Goal: Communication & Community: Participate in discussion

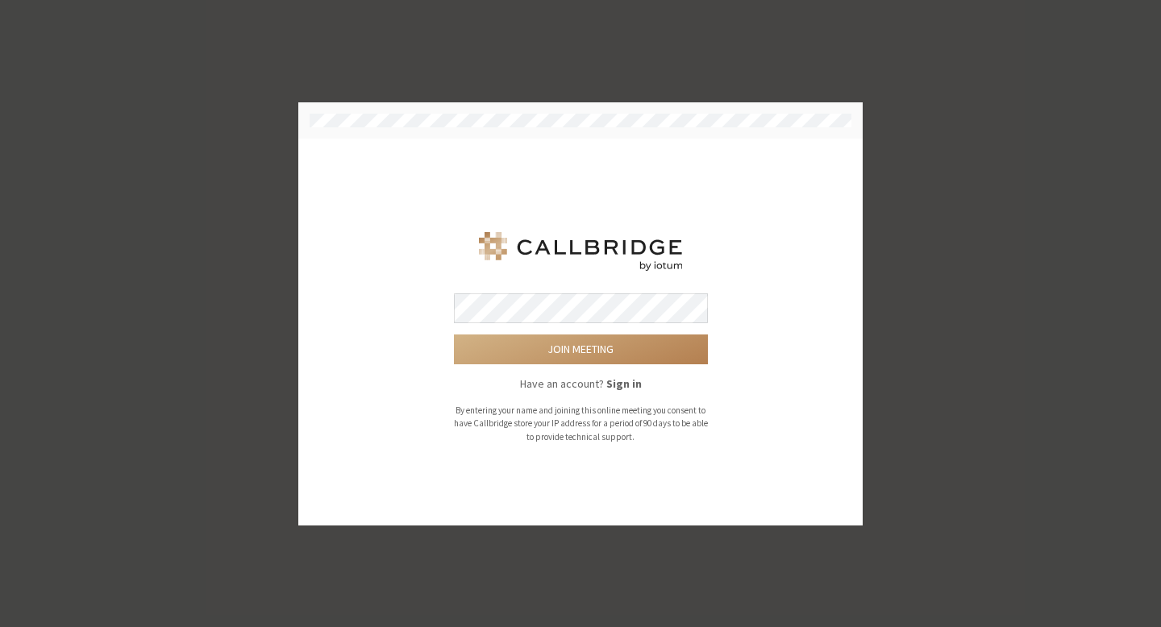
click at [454, 334] on button "Join meeting" at bounding box center [581, 349] width 254 height 30
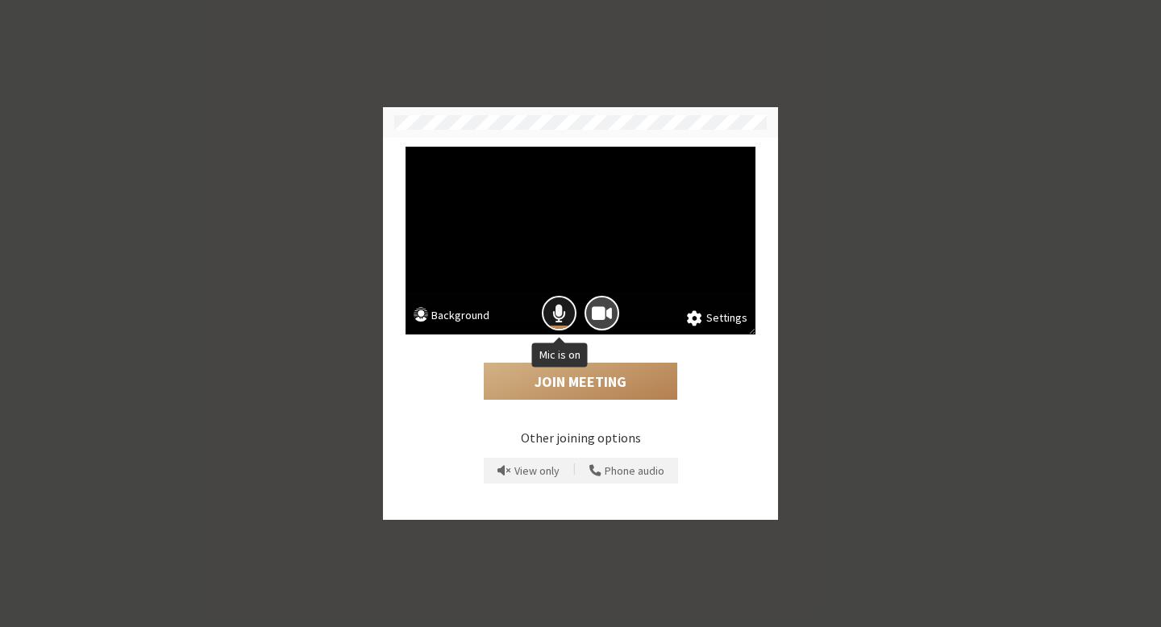
click at [563, 313] on span "Mic is on" at bounding box center [559, 313] width 14 height 22
click at [604, 396] on button "Join Meeting" at bounding box center [580, 381] width 193 height 37
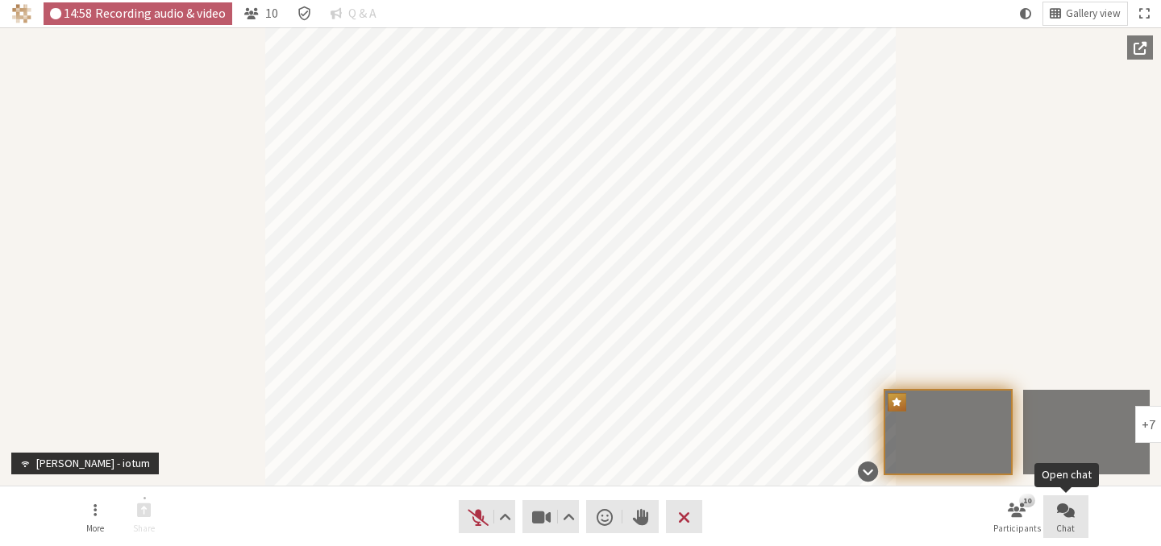
click at [1066, 509] on span "Open chat" at bounding box center [1066, 510] width 18 height 19
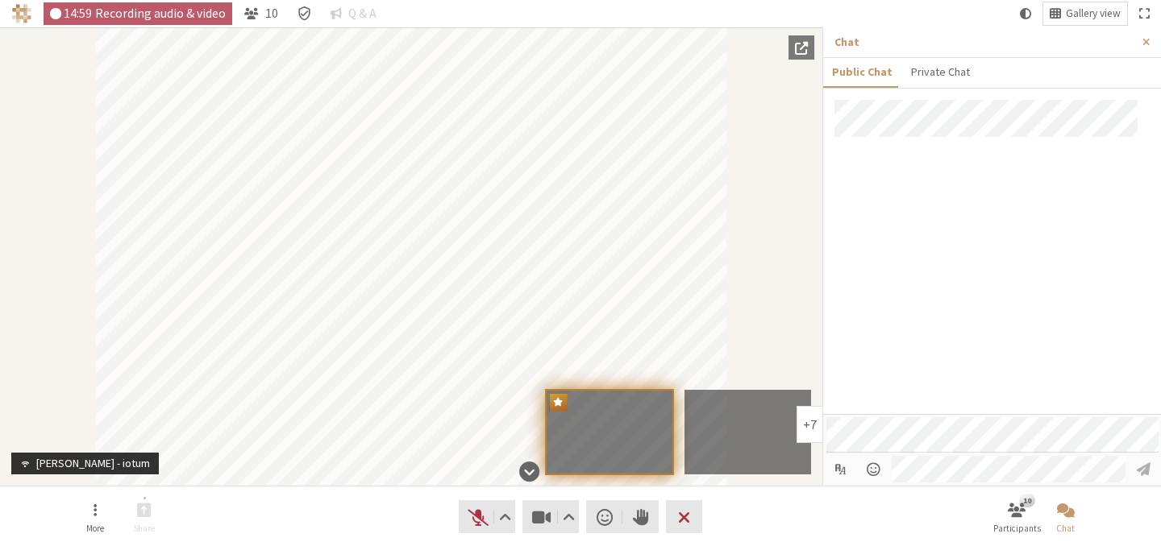
click at [991, 344] on div at bounding box center [992, 257] width 338 height 314
click at [1152, 49] on button "Close sidebar" at bounding box center [1146, 42] width 30 height 30
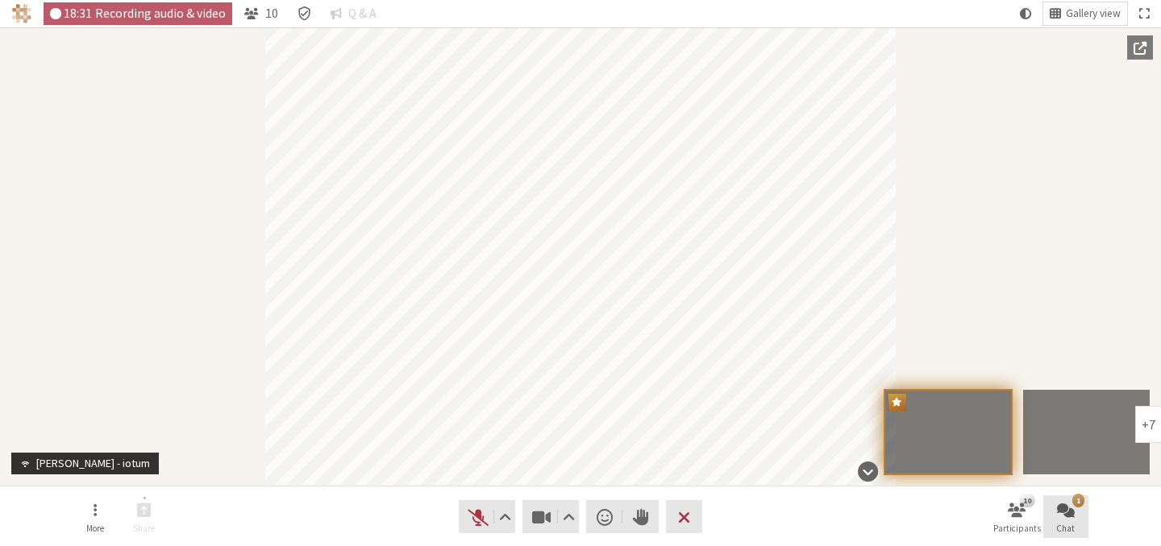
click at [1057, 518] on span "Open chat" at bounding box center [1066, 510] width 18 height 19
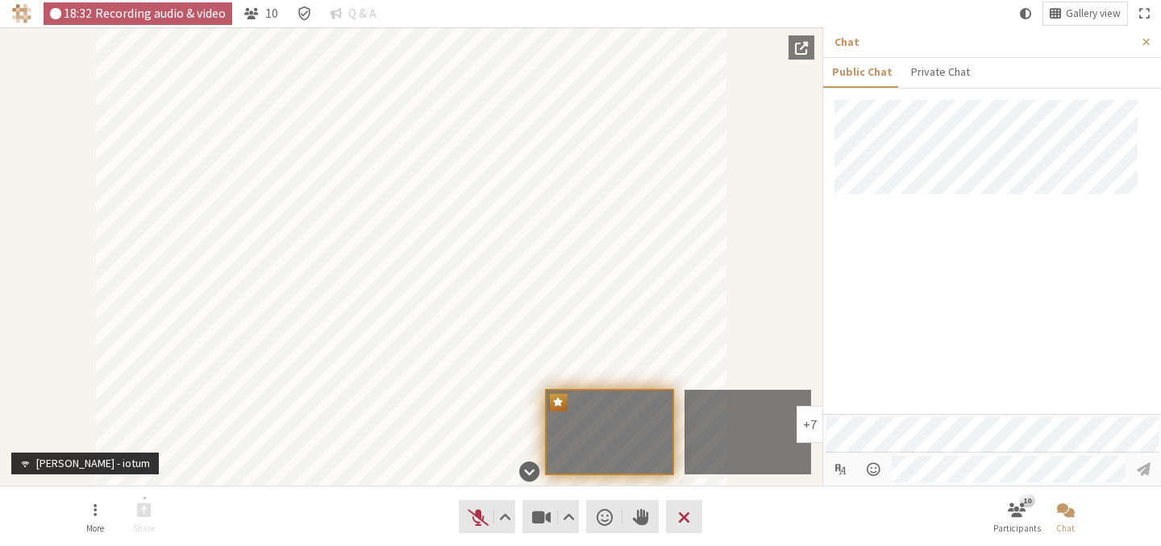
click at [1061, 359] on div at bounding box center [992, 257] width 338 height 314
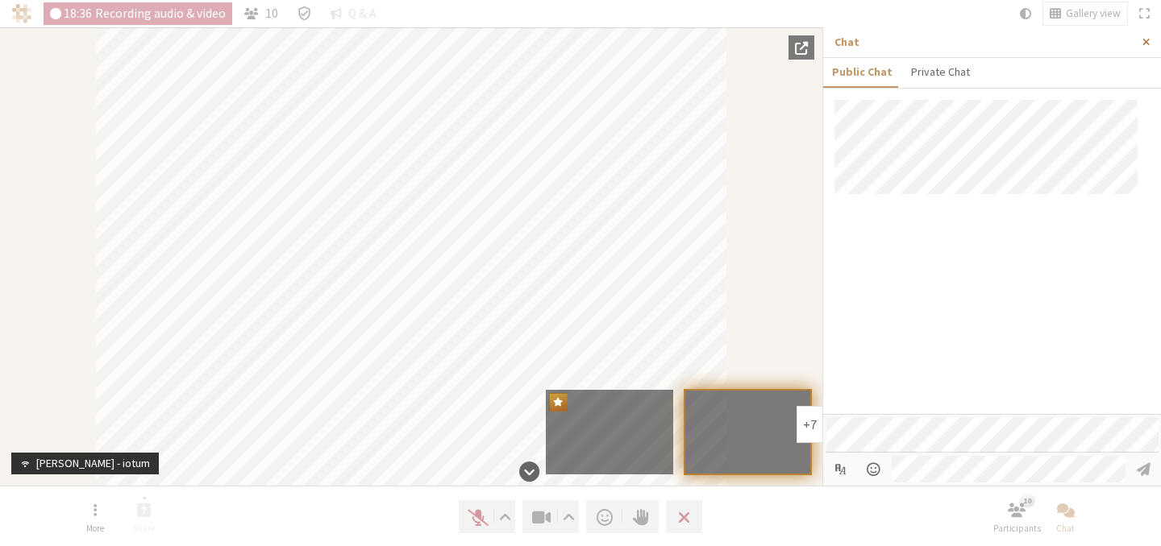
click at [1153, 42] on button "Close sidebar" at bounding box center [1146, 42] width 30 height 30
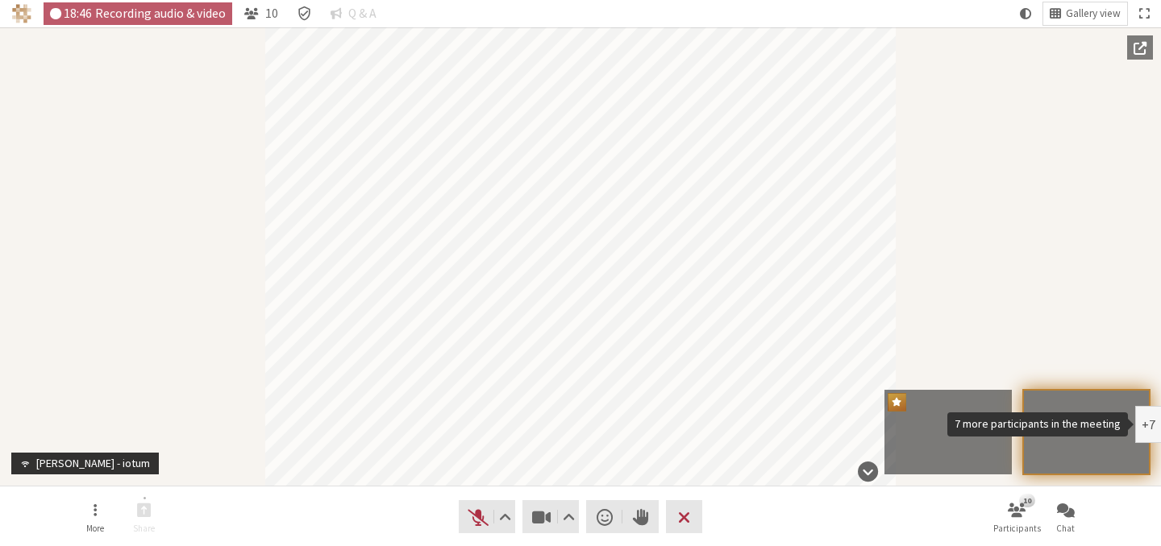
click at [1150, 441] on div "+7" at bounding box center [1148, 424] width 26 height 37
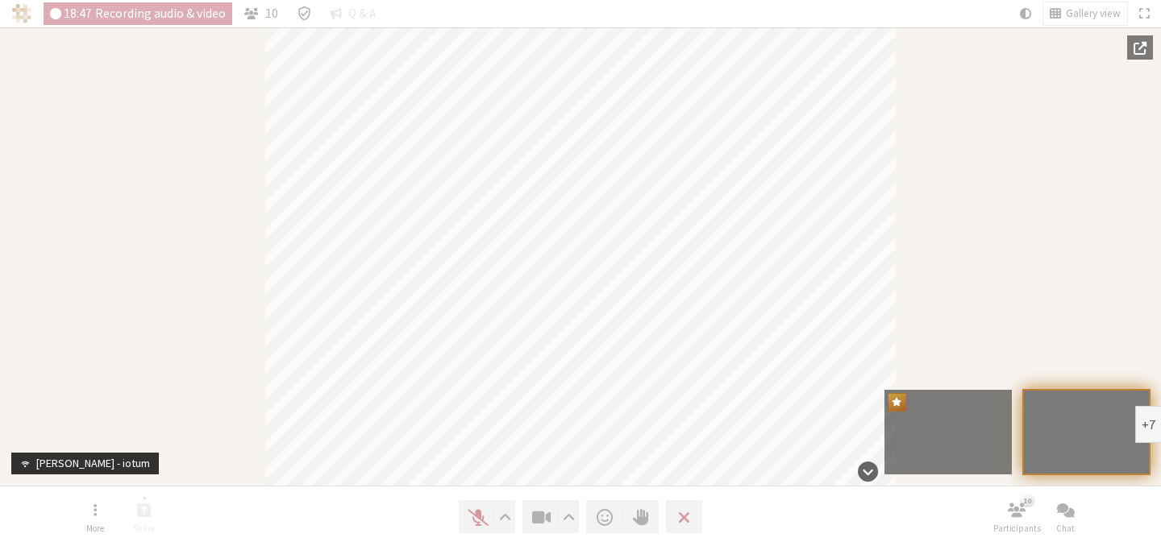
click at [1150, 431] on div "+7" at bounding box center [1148, 424] width 14 height 13
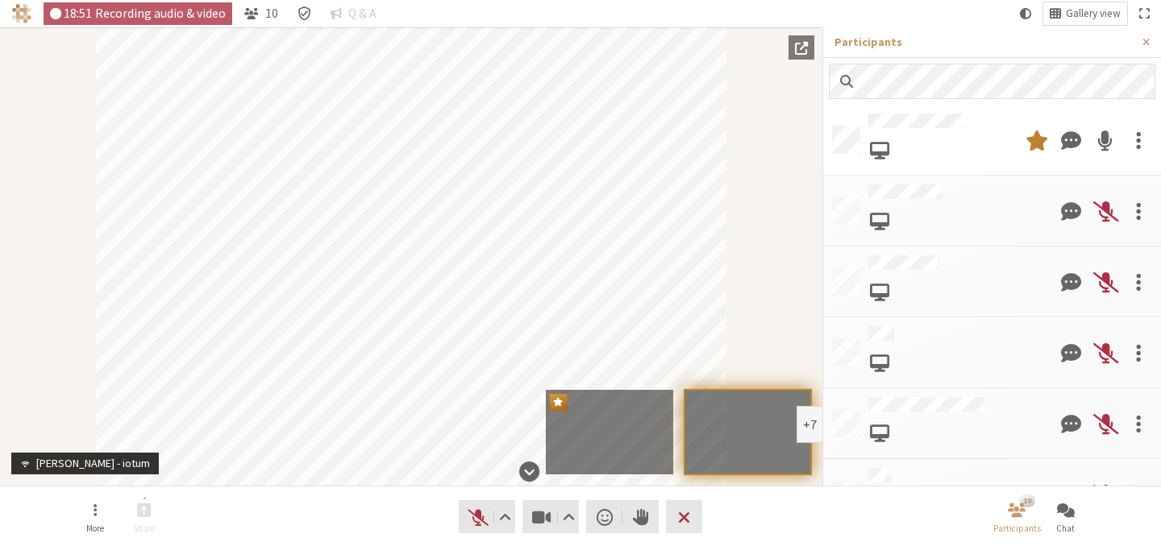
scroll to position [303, 0]
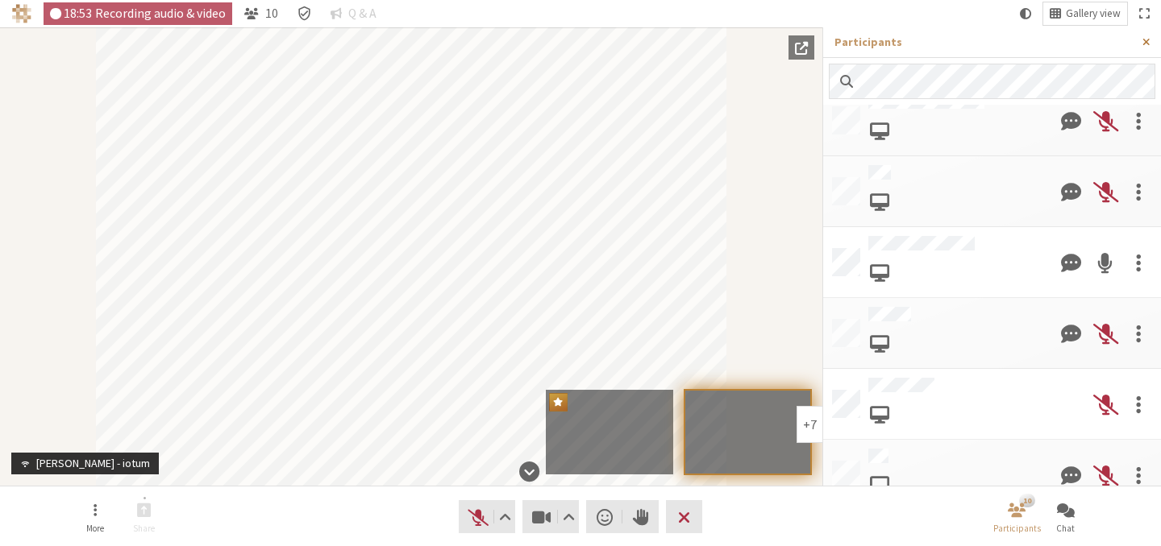
click at [1145, 44] on span "Close sidebar" at bounding box center [1145, 42] width 7 height 12
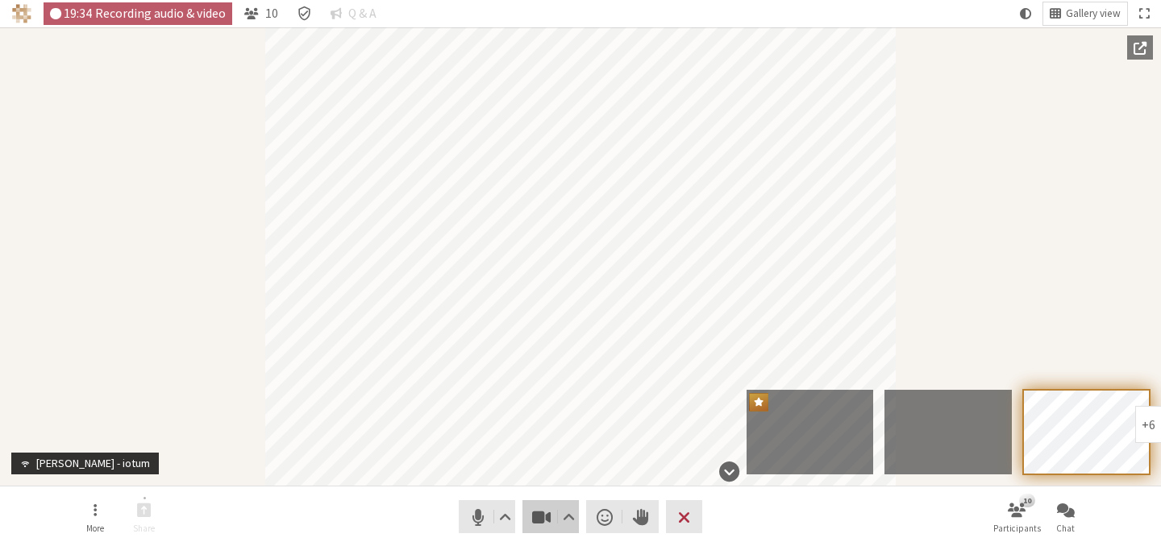
click at [549, 521] on span "Stop video (⌘+Shift+V)" at bounding box center [541, 517] width 23 height 23
click at [467, 521] on span "Mute (⌘+Shift+A)" at bounding box center [478, 517] width 23 height 23
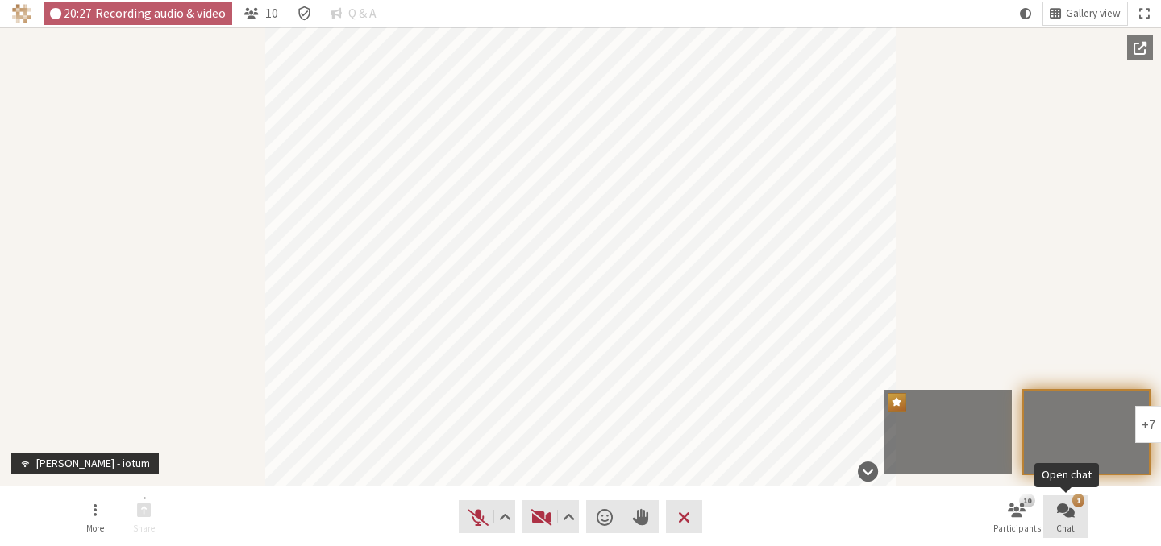
click at [1057, 519] on span "Open chat" at bounding box center [1066, 510] width 18 height 19
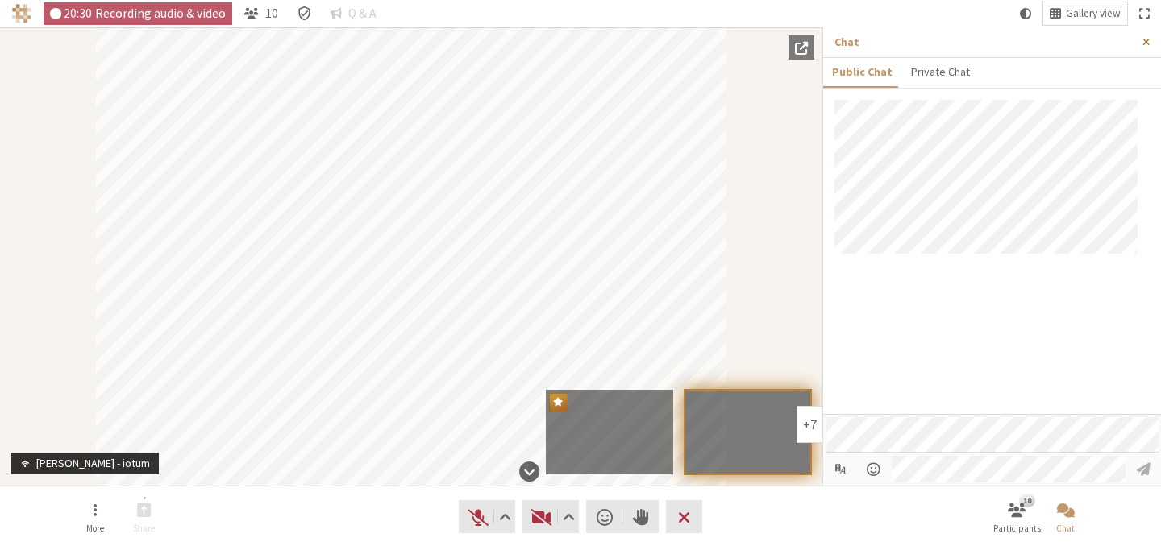
click at [1143, 52] on button "Close sidebar" at bounding box center [1146, 42] width 30 height 30
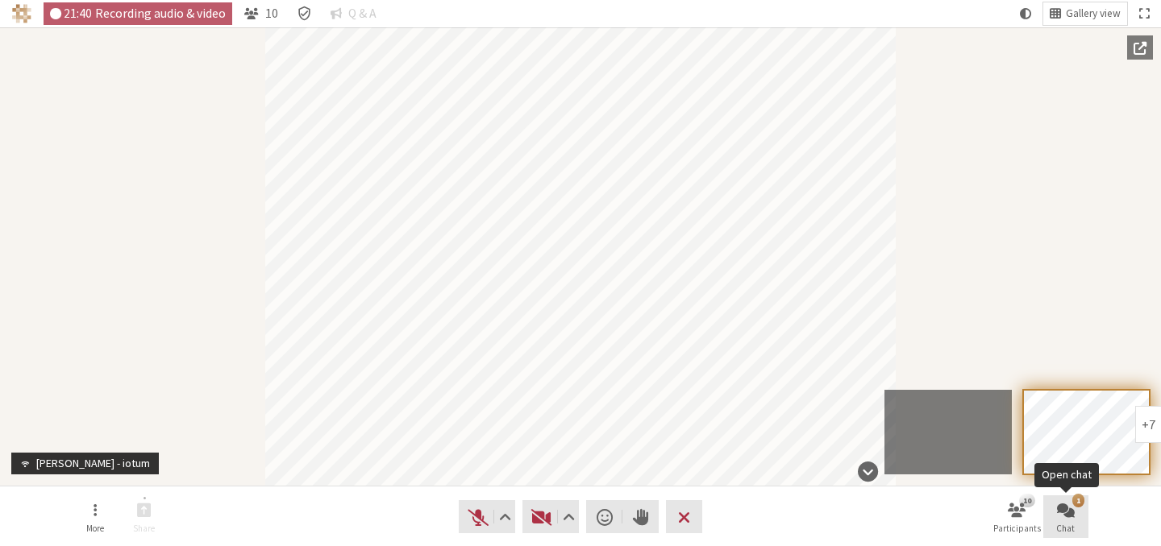
click at [1049, 505] on button "1 Chat" at bounding box center [1065, 518] width 45 height 44
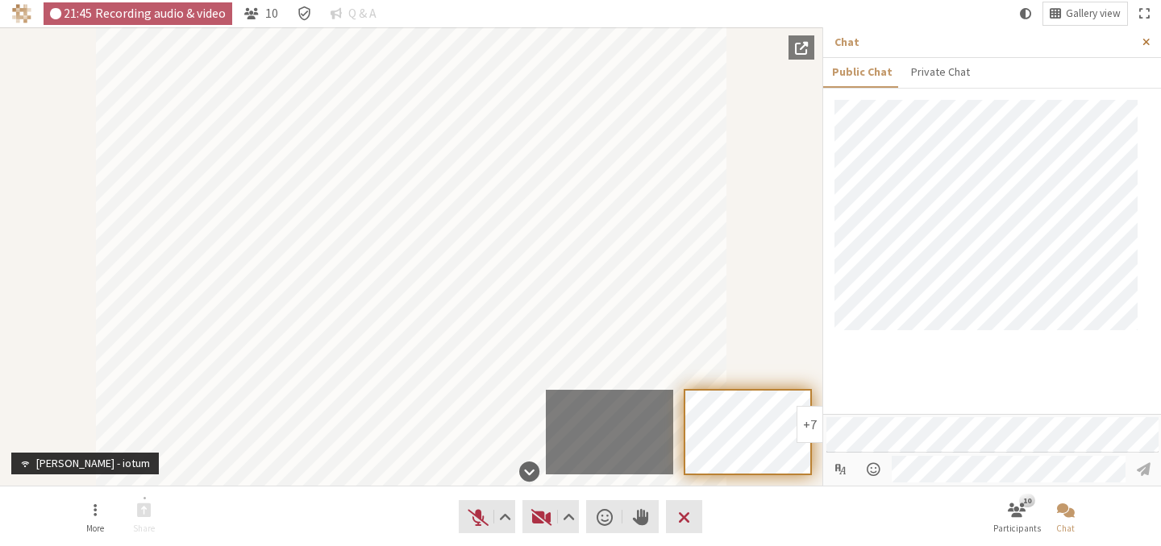
click at [1153, 36] on button "Close sidebar" at bounding box center [1146, 42] width 30 height 30
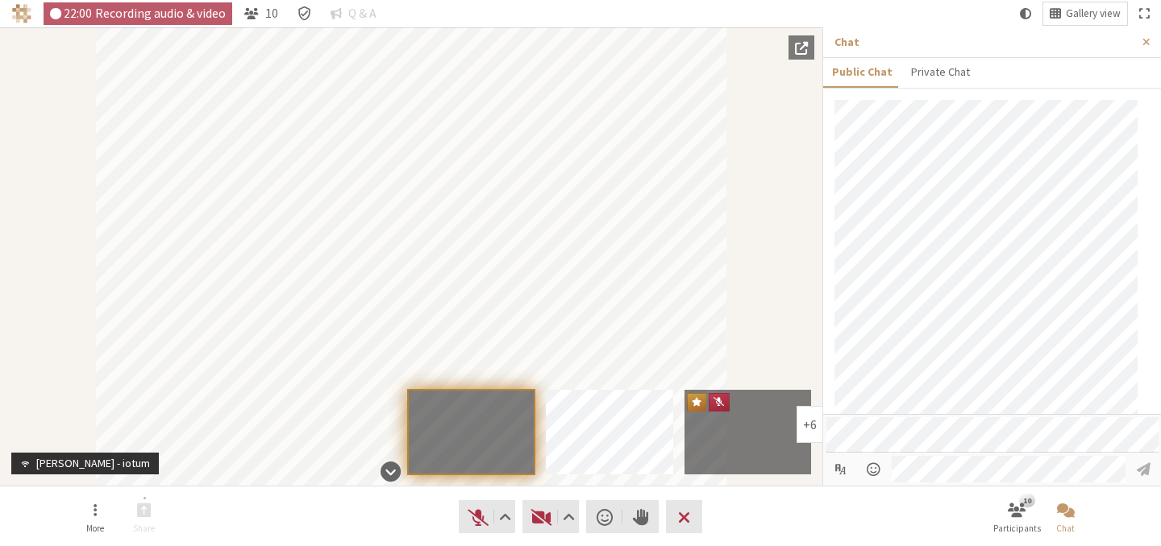
scroll to position [69, 0]
click at [1145, 50] on button "Close sidebar" at bounding box center [1146, 42] width 30 height 30
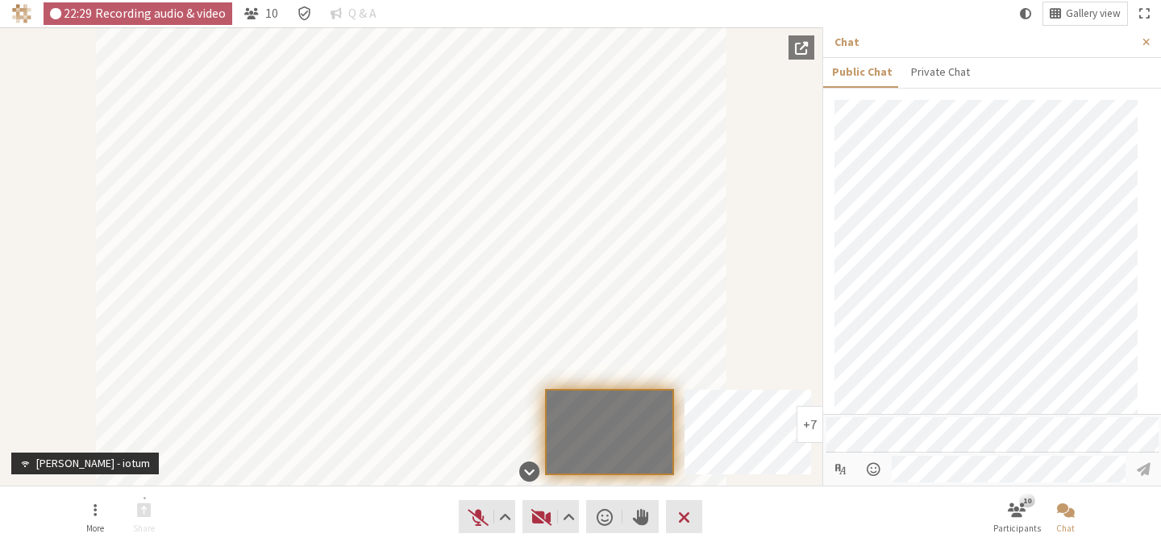
scroll to position [146, 0]
click at [1145, 47] on span "Close sidebar" at bounding box center [1145, 42] width 7 height 12
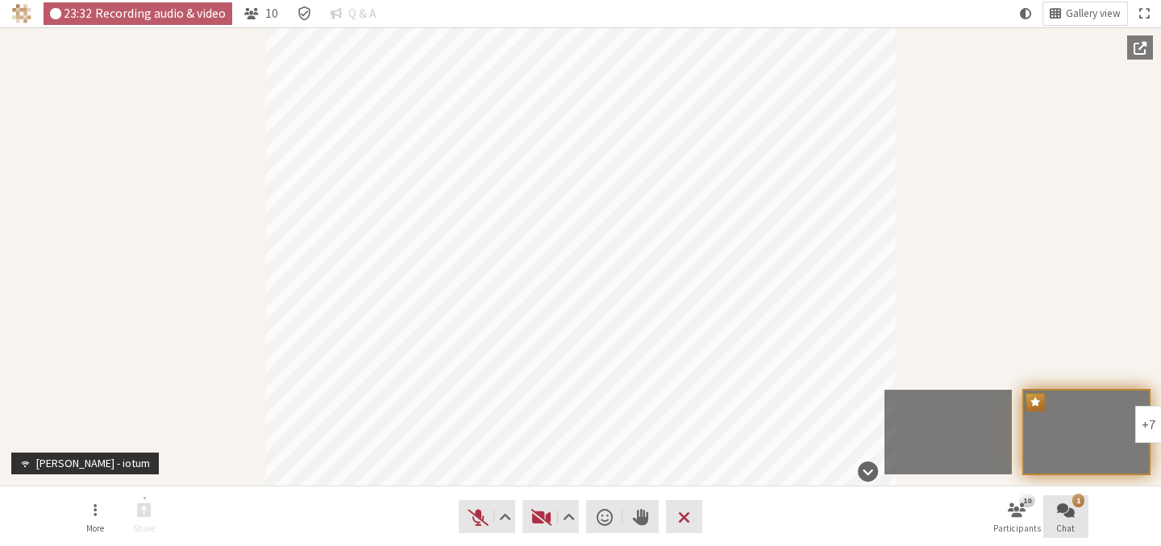
click at [1048, 521] on button "1 Chat" at bounding box center [1065, 518] width 45 height 44
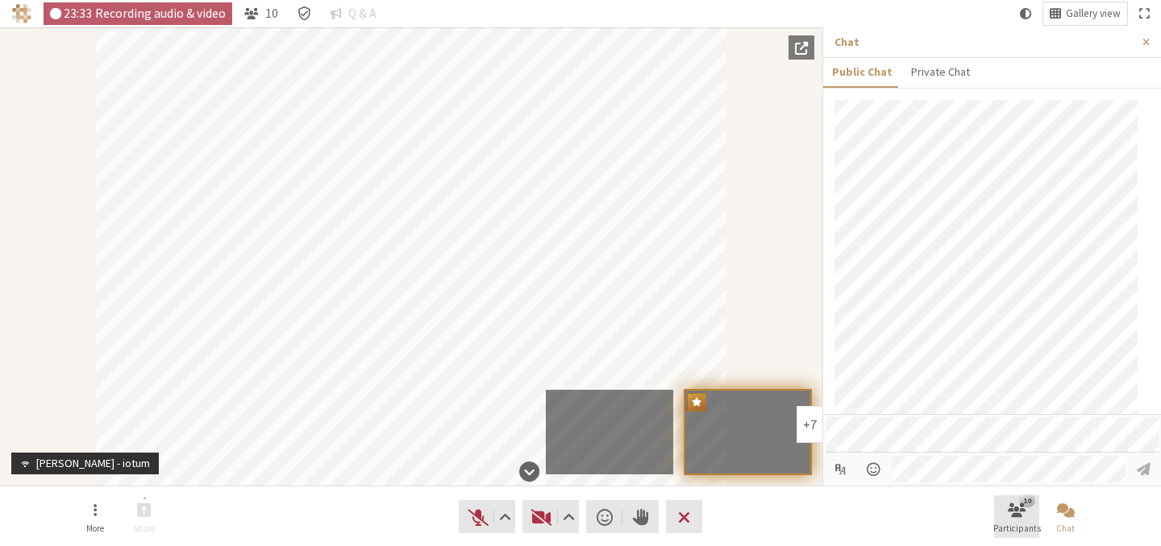
scroll to position [206, 0]
click at [1136, 33] on button "Close sidebar" at bounding box center [1146, 42] width 30 height 30
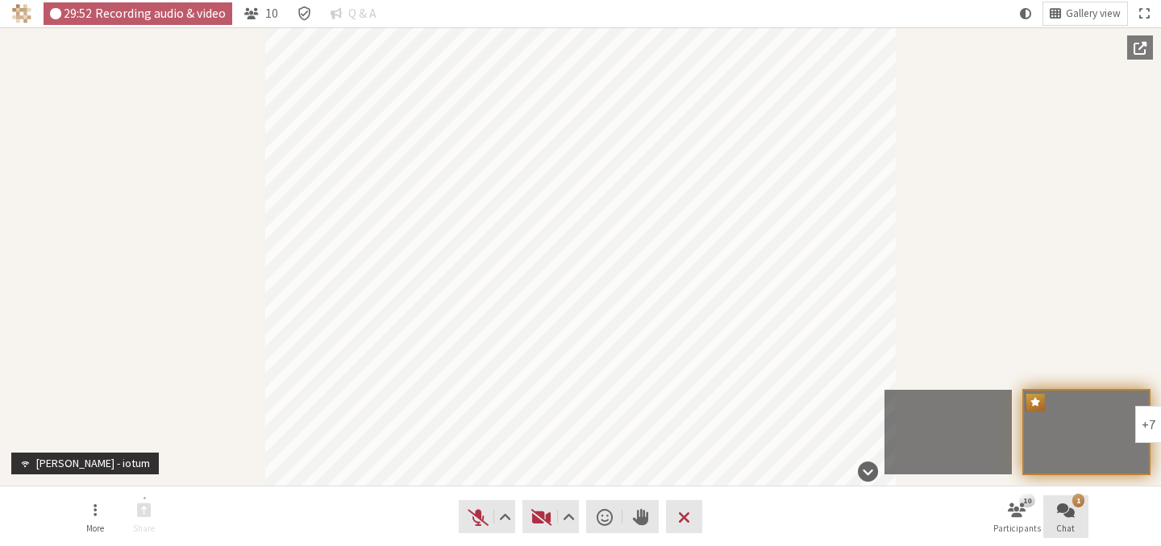
click at [1066, 512] on span "Open chat" at bounding box center [1066, 510] width 18 height 19
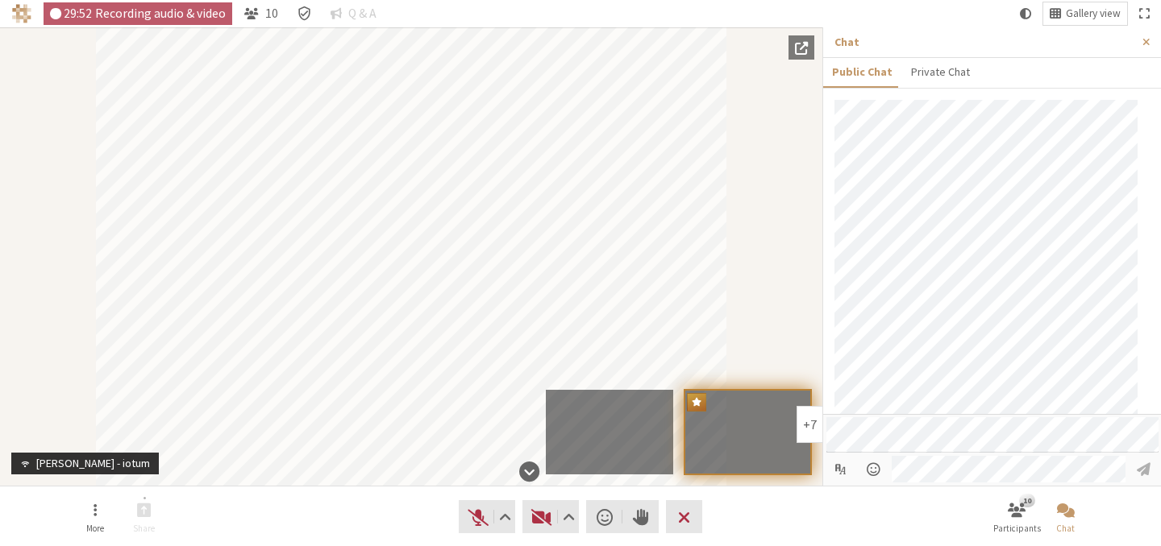
scroll to position [282, 0]
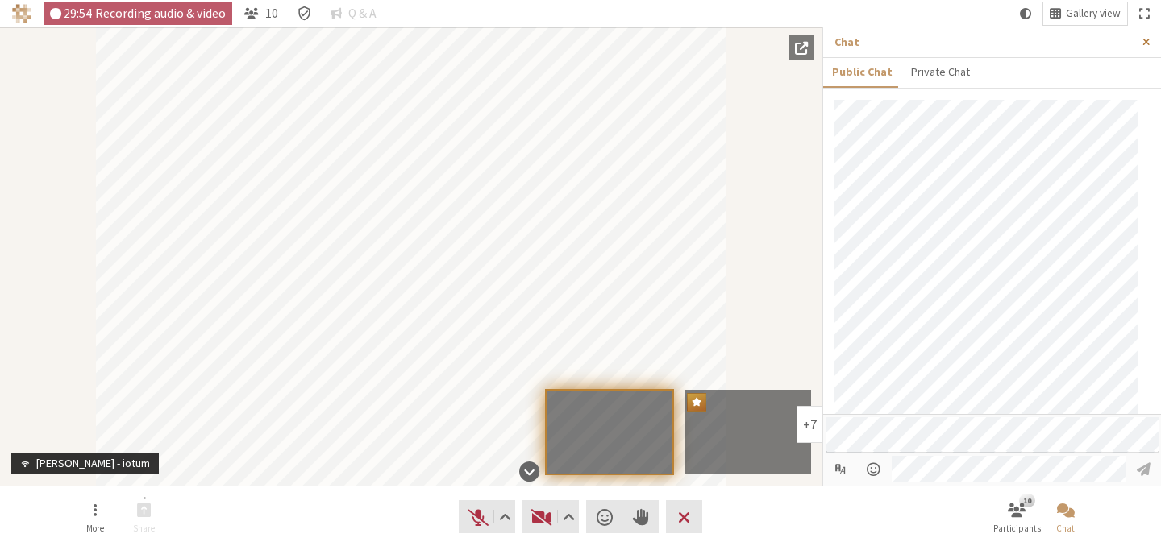
click at [1145, 49] on button "Close sidebar" at bounding box center [1146, 42] width 30 height 30
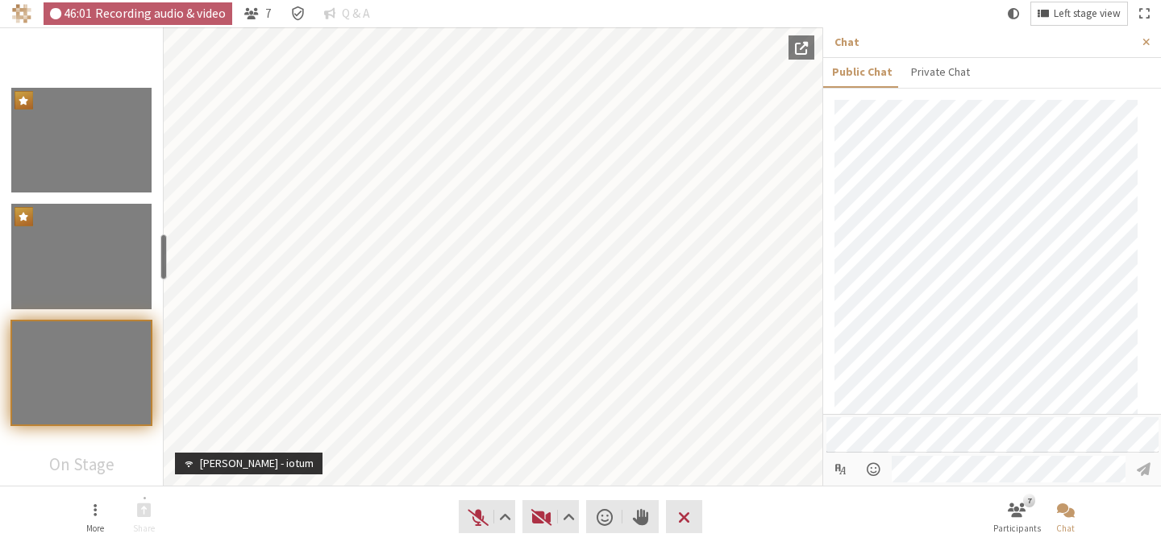
scroll to position [393, 0]
click at [1141, 34] on button "Close sidebar" at bounding box center [1146, 42] width 30 height 30
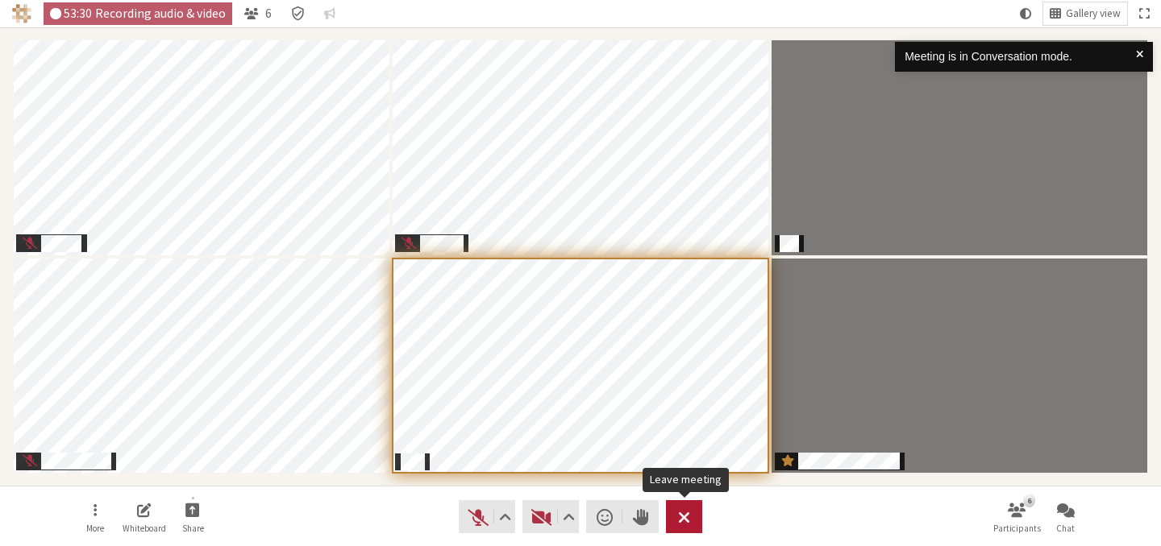
click at [696, 518] on button "Leave" at bounding box center [684, 517] width 36 height 33
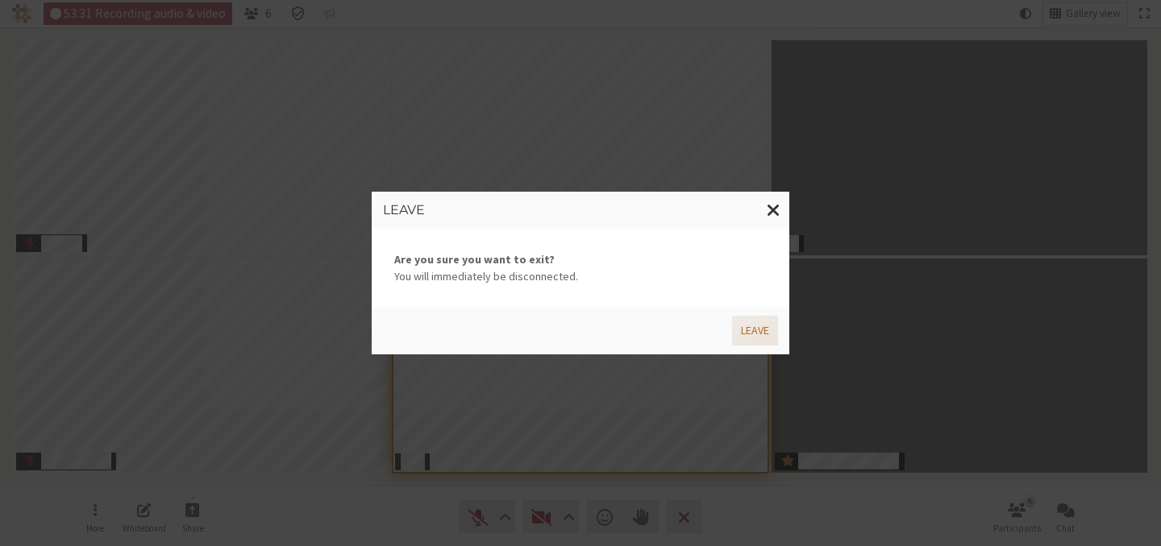
click at [762, 336] on button "Leave" at bounding box center [755, 331] width 46 height 30
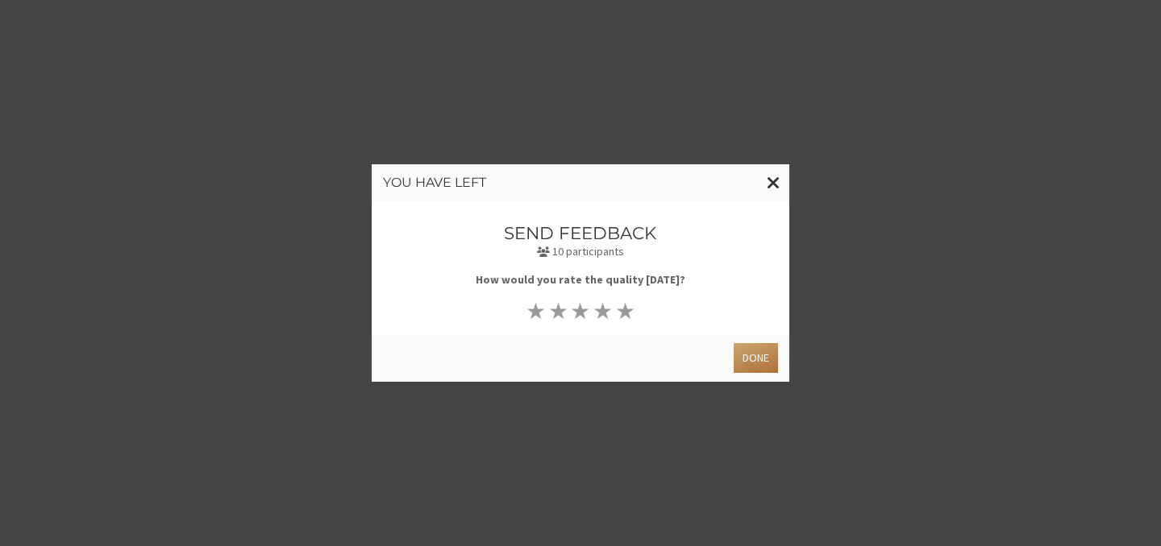
click at [747, 360] on button "Done" at bounding box center [755, 358] width 44 height 30
